Goal: Find specific page/section: Find specific page/section

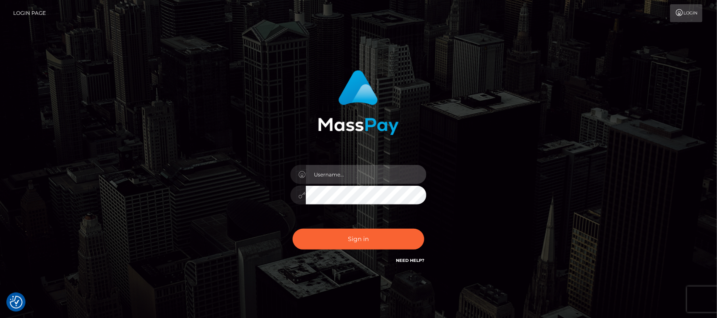
type input "hello.feetfinder"
click at [381, 171] on input "hello.feetfinder" at bounding box center [366, 174] width 121 height 19
click at [565, 125] on div "hello.feetfinder Sign in" at bounding box center [358, 172] width 485 height 216
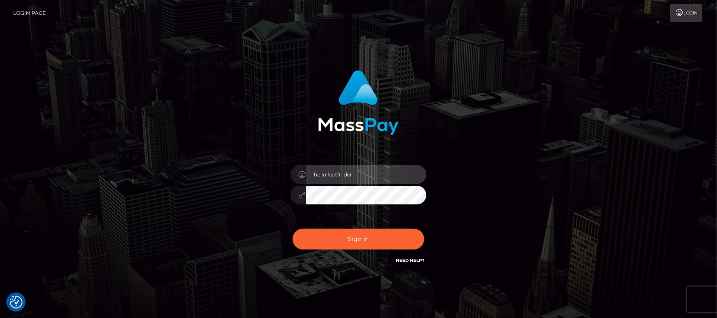
click at [387, 177] on input "hello.feetfinder" at bounding box center [366, 174] width 121 height 19
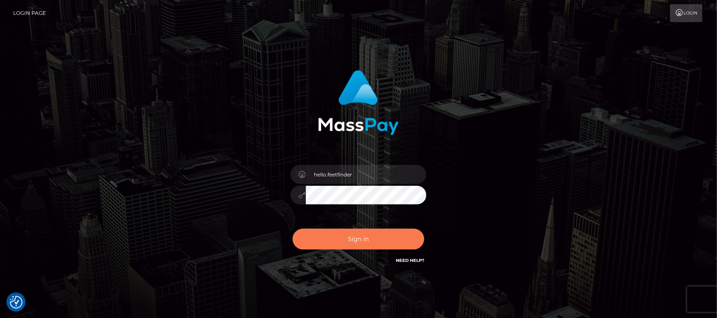
click at [370, 239] on button "Sign in" at bounding box center [359, 239] width 132 height 21
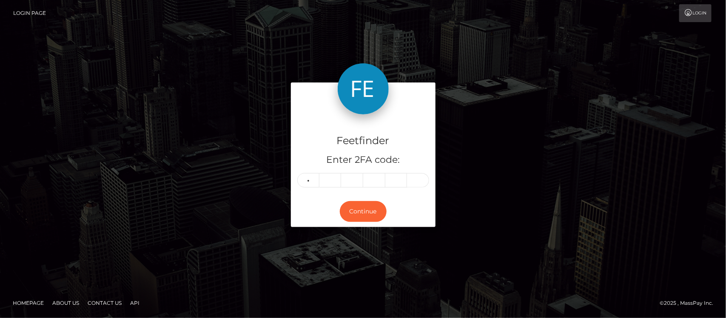
type input "5"
type input "8"
type input "6"
type input "2"
type input "1"
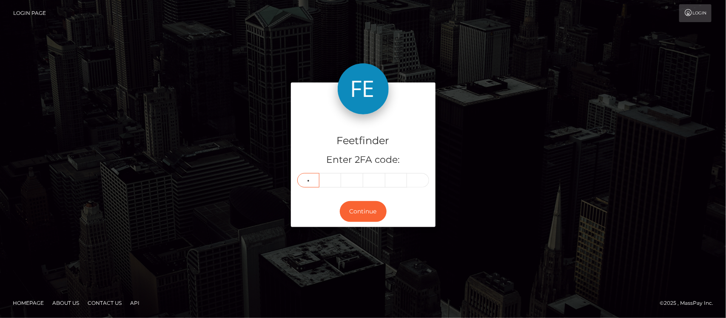
type input "7"
type input "1"
type input "0"
type input "2"
type input "1"
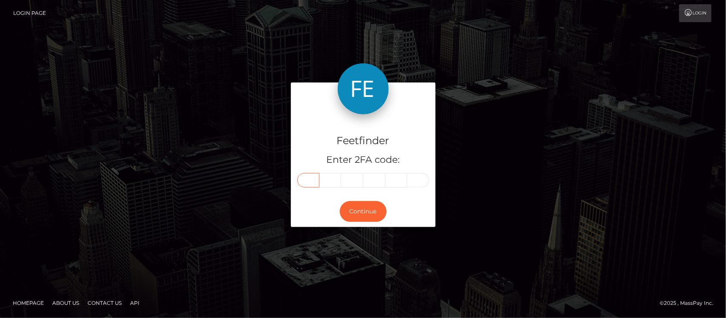
type input "7"
type input "1"
type input "0"
type input "2"
type input "6"
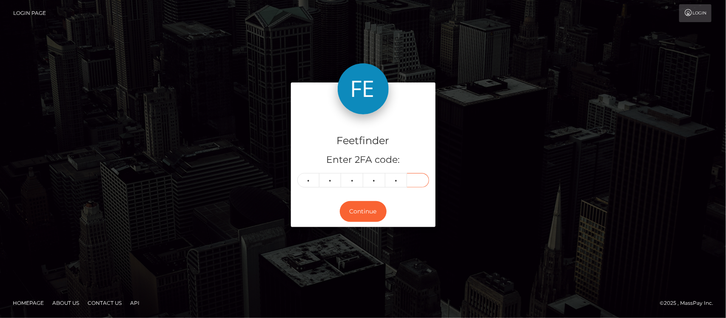
type input "1"
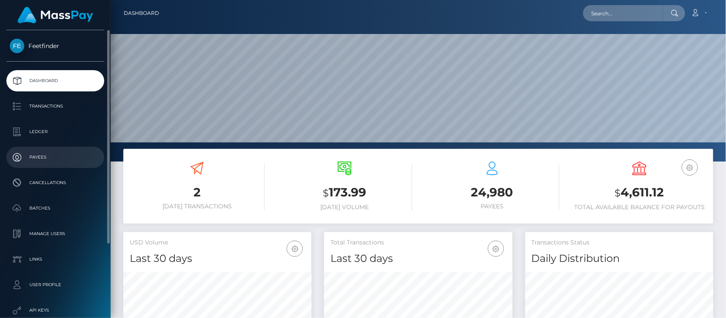
scroll to position [150, 188]
click at [46, 160] on p "Payees" at bounding box center [55, 157] width 91 height 13
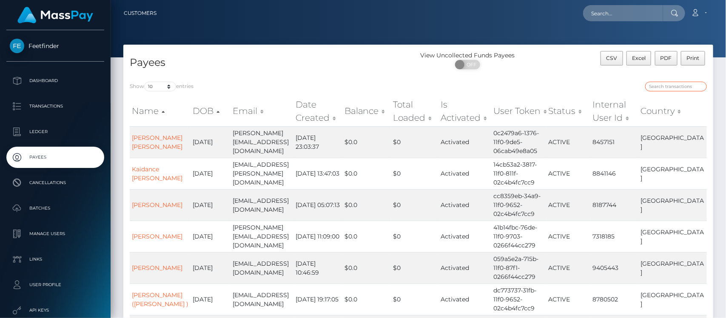
click at [656, 85] on input "search" at bounding box center [676, 87] width 62 height 10
paste input "https://clients.masspay.io/customers"
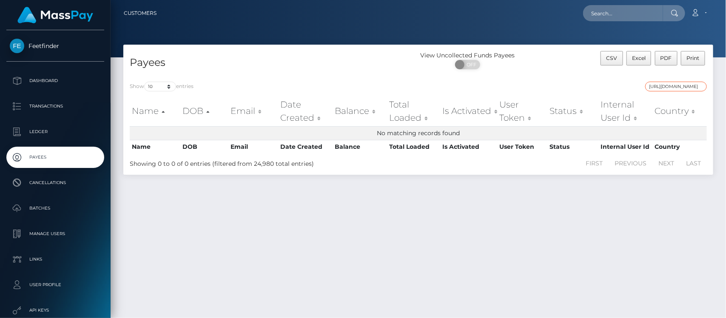
click at [678, 86] on input "https://clients.masspay.io/customers" at bounding box center [676, 87] width 62 height 10
paste input "9146dce2-707b-11f0-87f1-0266f44cc279"
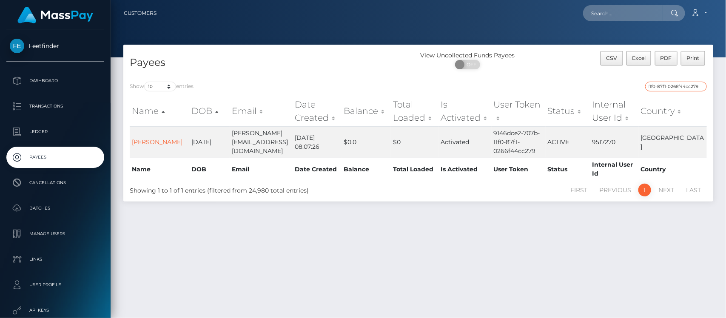
type input "9146dce2-707b-11f0-87f1-0266f44cc279"
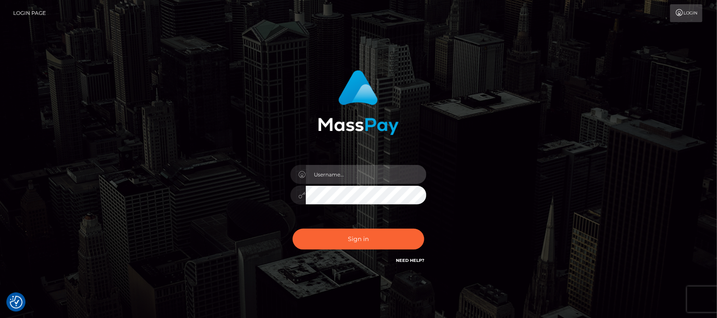
type input "hello.feetfinder"
click at [376, 167] on input "hello.feetfinder" at bounding box center [366, 174] width 121 height 19
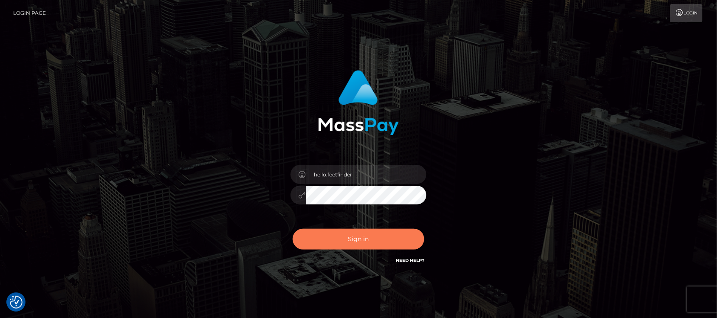
drag, startPoint x: 347, startPoint y: 236, endPoint x: 358, endPoint y: 233, distance: 11.6
click at [347, 237] on button "Sign in" at bounding box center [359, 239] width 132 height 21
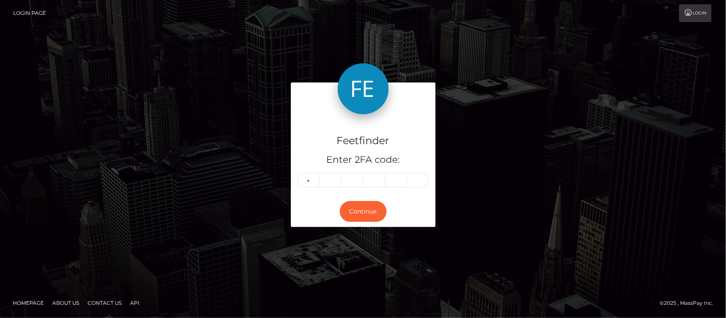
type input "8"
type input "2"
type input "3"
type input "7"
type input "8"
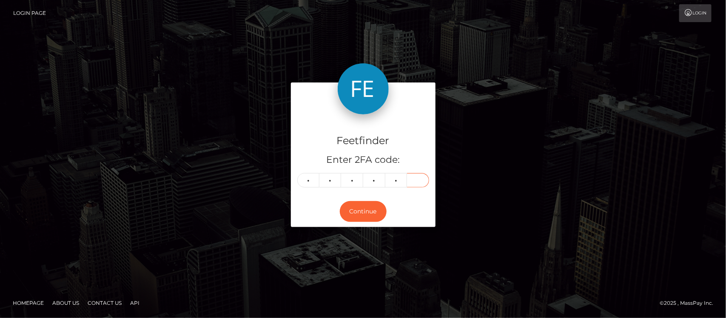
type input "0"
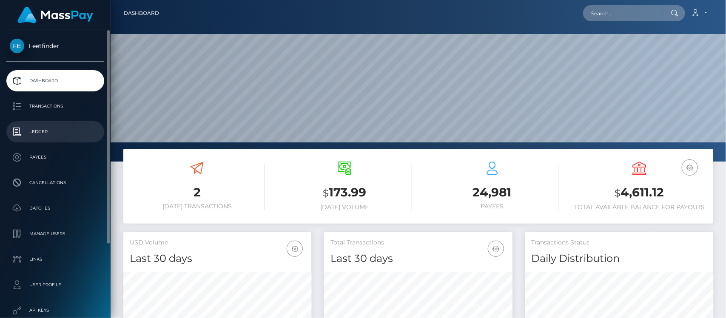
scroll to position [150, 188]
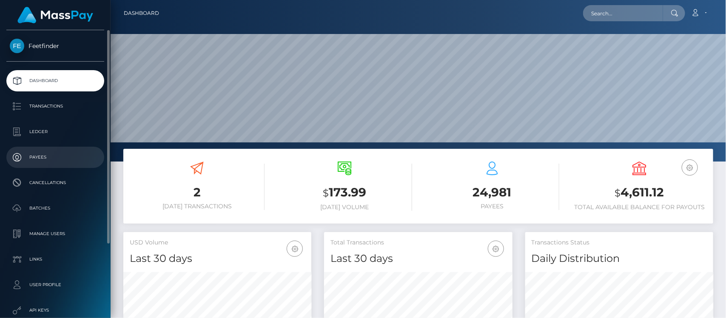
click at [27, 152] on p "Payees" at bounding box center [55, 157] width 91 height 13
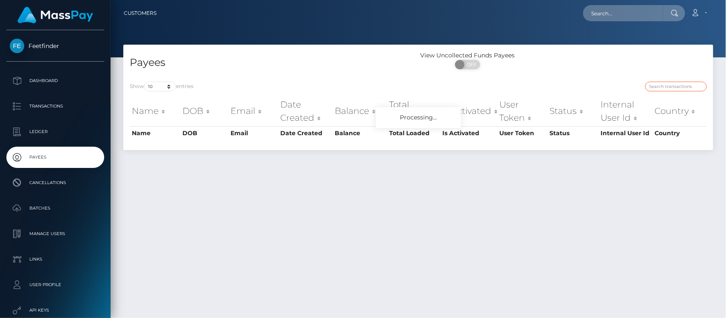
click at [669, 86] on input "search" at bounding box center [676, 87] width 62 height 10
paste input "3104742e-52fc-11f0-bf09-062f66d36555"
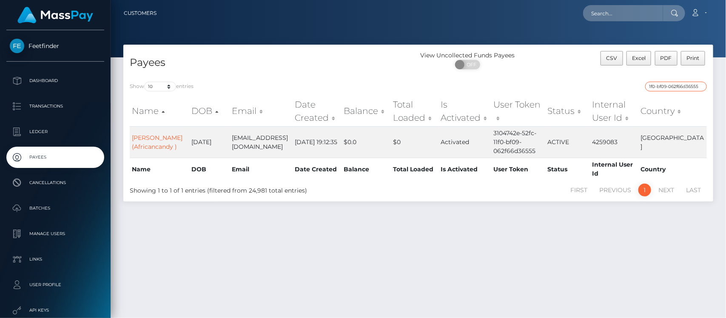
type input "3104742e-52fc-11f0-bf09-062f66d36555"
click at [149, 145] on link "Emmanuella Boampong (Africancandy )" at bounding box center [157, 142] width 51 height 17
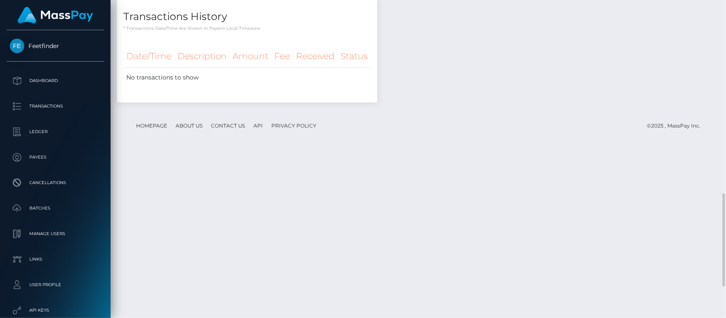
scroll to position [503, 0]
